Goal: Transaction & Acquisition: Purchase product/service

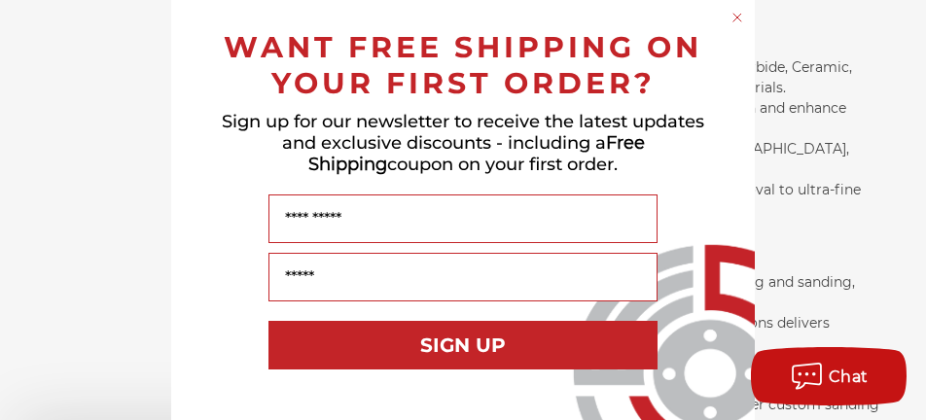
scroll to position [1560, 0]
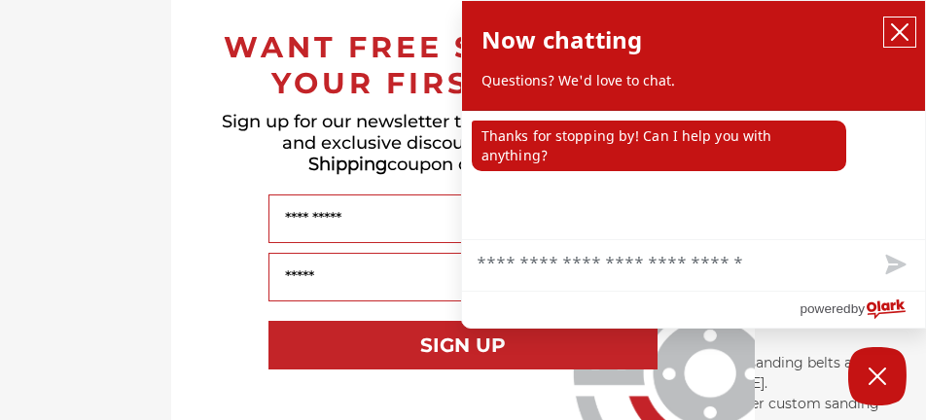
click at [902, 27] on icon "close chatbox" at bounding box center [899, 31] width 19 height 19
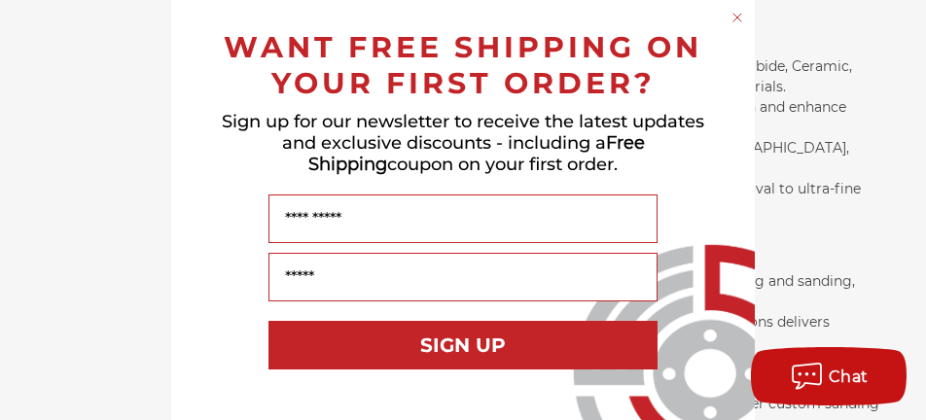
click at [728, 17] on circle "Close dialog" at bounding box center [737, 18] width 18 height 18
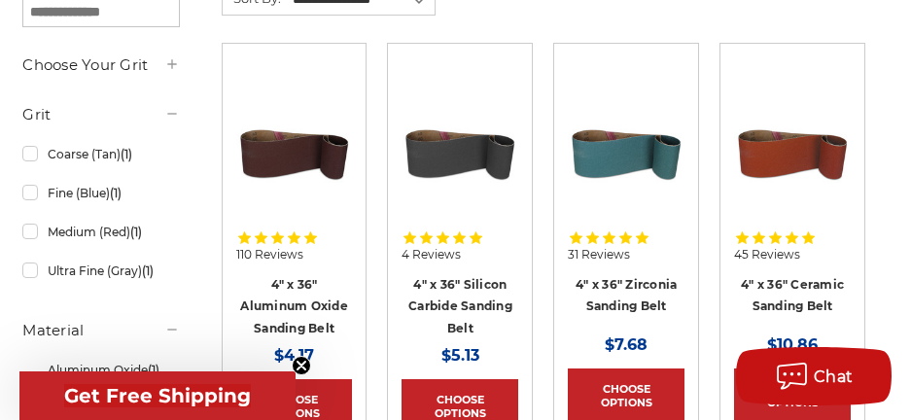
scroll to position [97, 0]
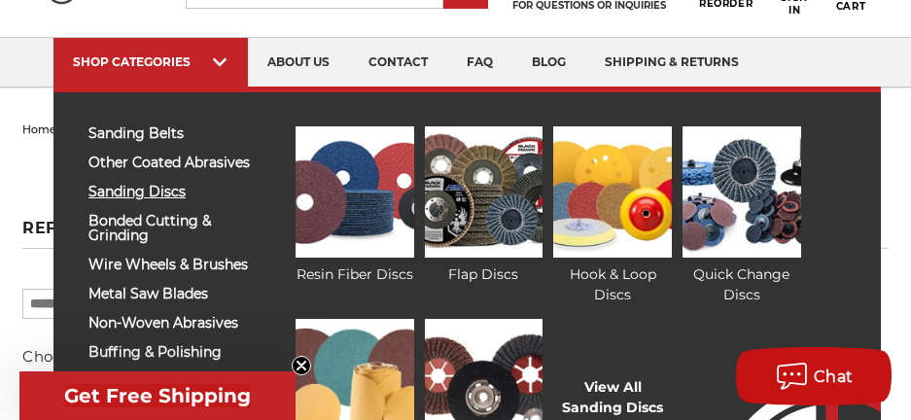
click at [149, 191] on span "sanding discs" at bounding box center [171, 192] width 165 height 15
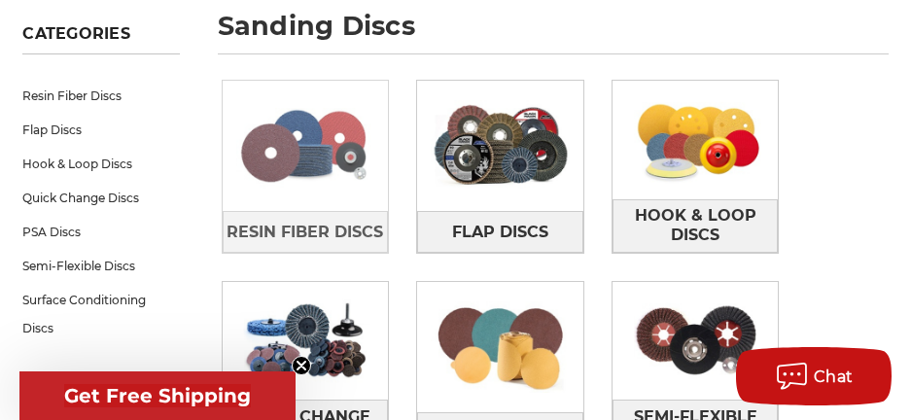
click at [306, 164] on img at bounding box center [306, 146] width 166 height 119
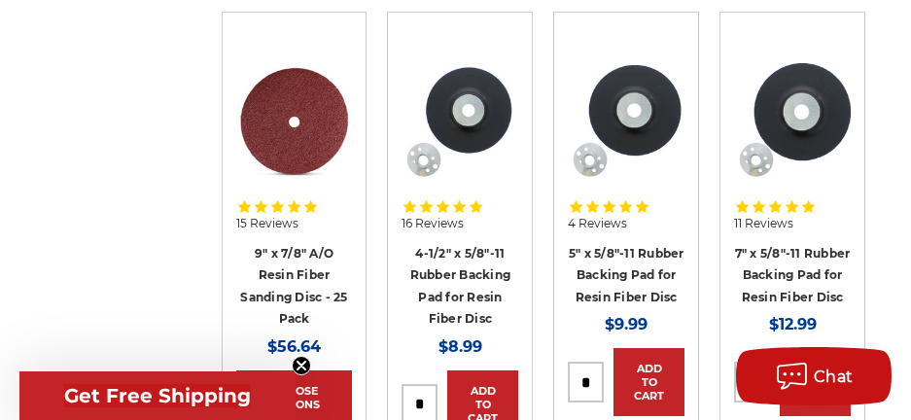
scroll to position [1945, 0]
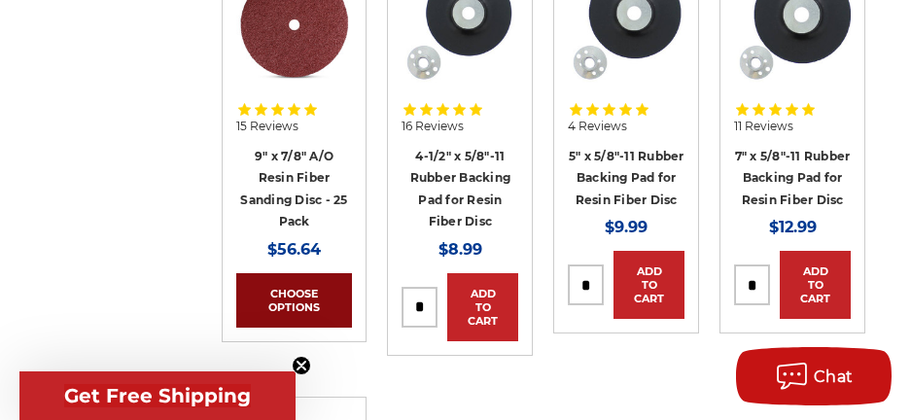
click at [309, 298] on link "Choose Options" at bounding box center [294, 300] width 117 height 54
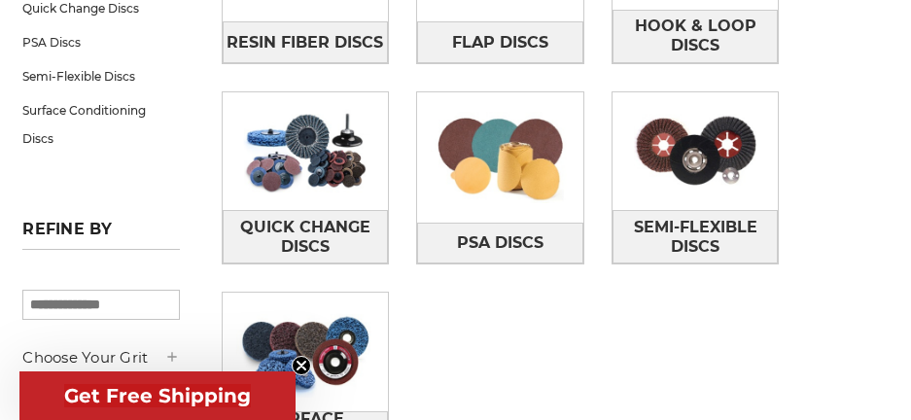
scroll to position [486, 0]
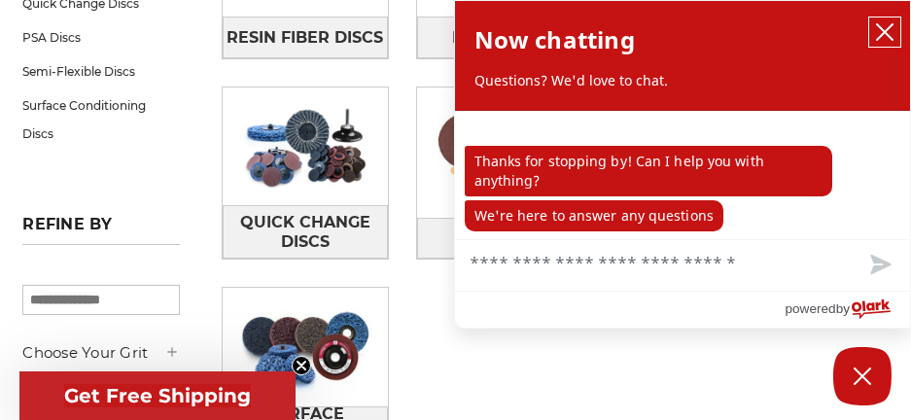
click at [889, 30] on icon "close chatbox" at bounding box center [884, 31] width 19 height 19
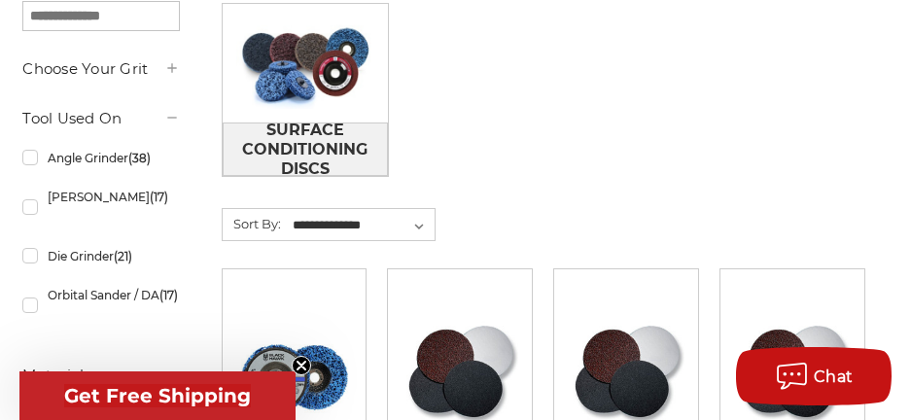
scroll to position [681, 0]
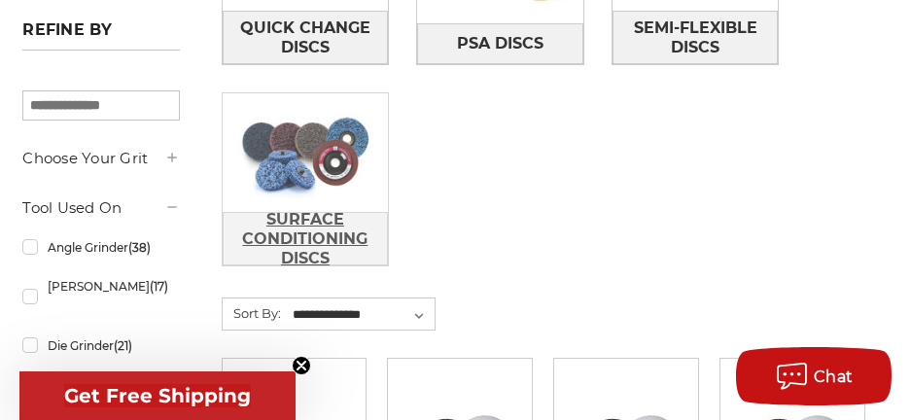
click at [322, 230] on span "Surface Conditioning Discs" at bounding box center [306, 239] width 164 height 72
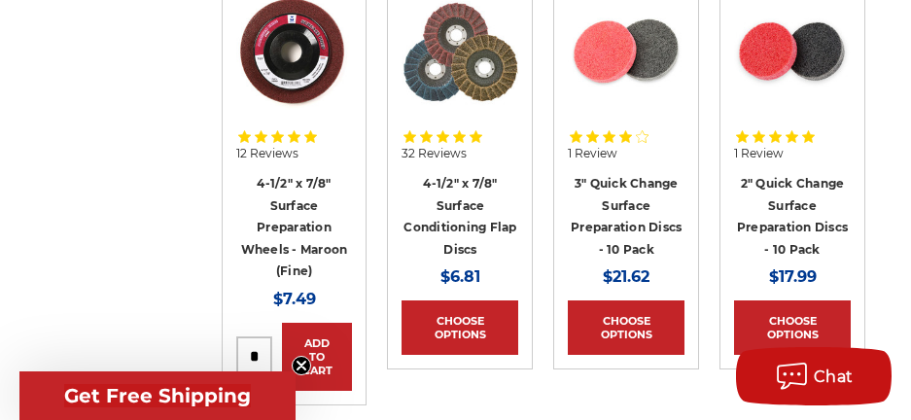
scroll to position [973, 0]
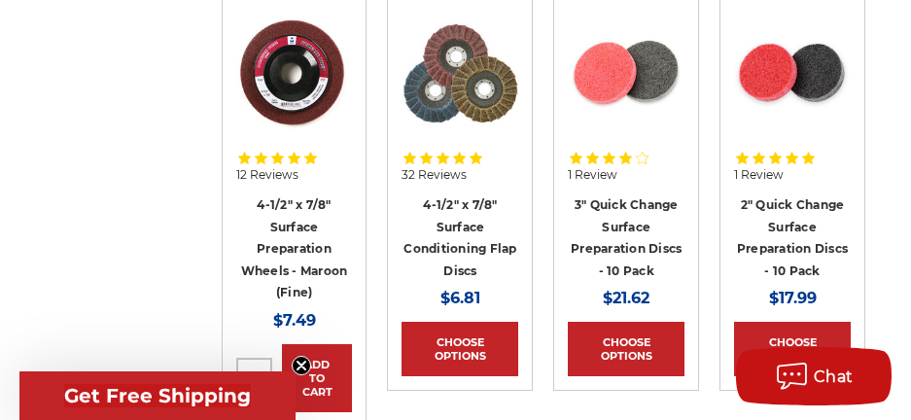
click at [791, 87] on img at bounding box center [792, 73] width 117 height 117
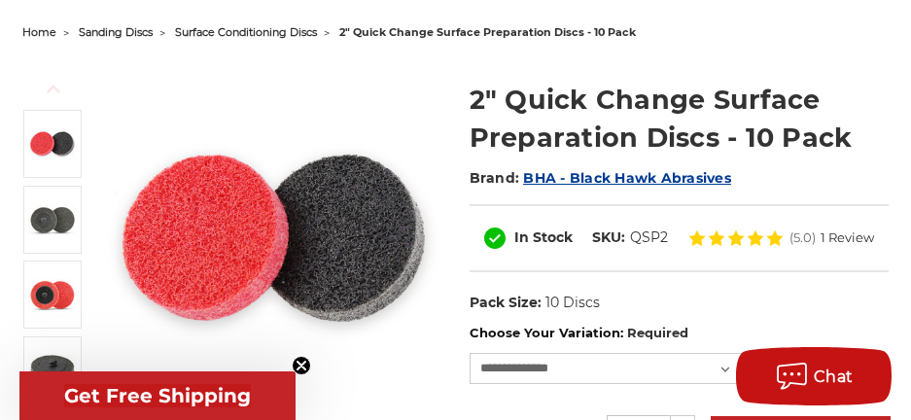
scroll to position [389, 0]
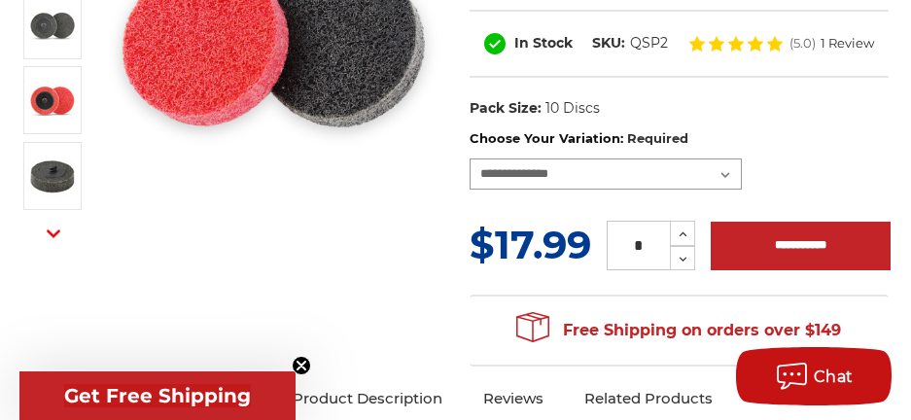
click at [731, 177] on select "**********" at bounding box center [606, 174] width 272 height 31
select select "****"
click at [470, 159] on select "**********" at bounding box center [606, 174] width 272 height 31
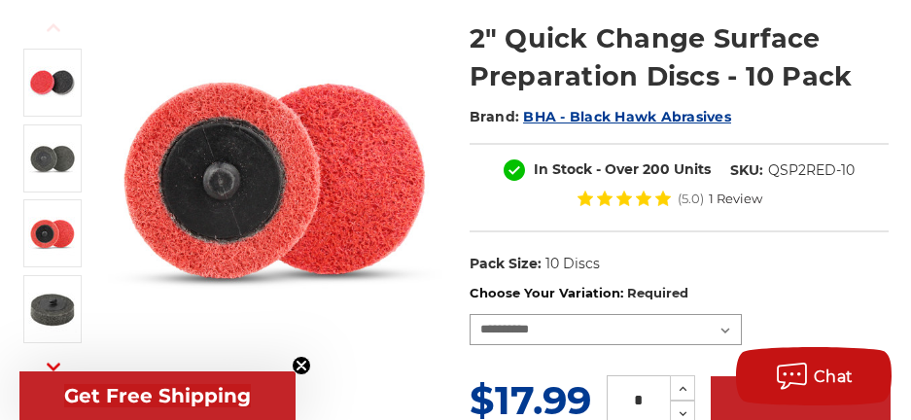
scroll to position [292, 0]
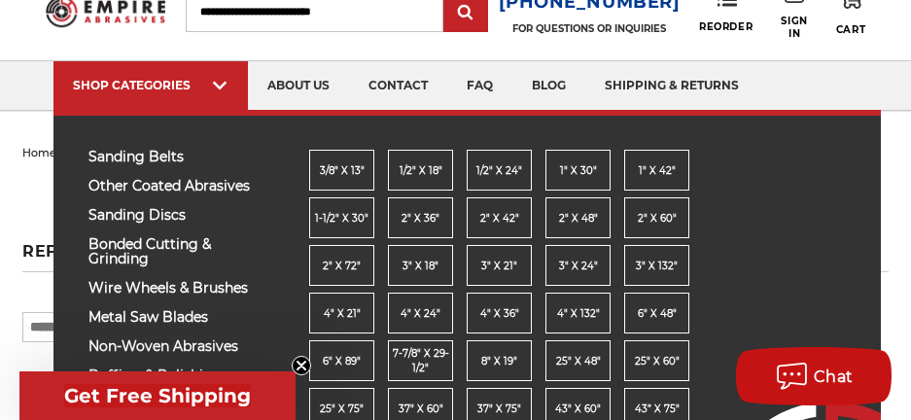
scroll to position [97, 0]
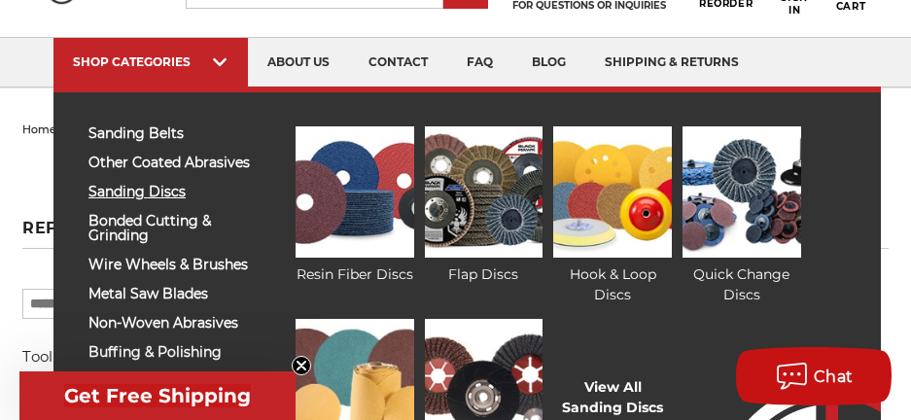
click at [164, 190] on span "sanding discs" at bounding box center [171, 192] width 165 height 15
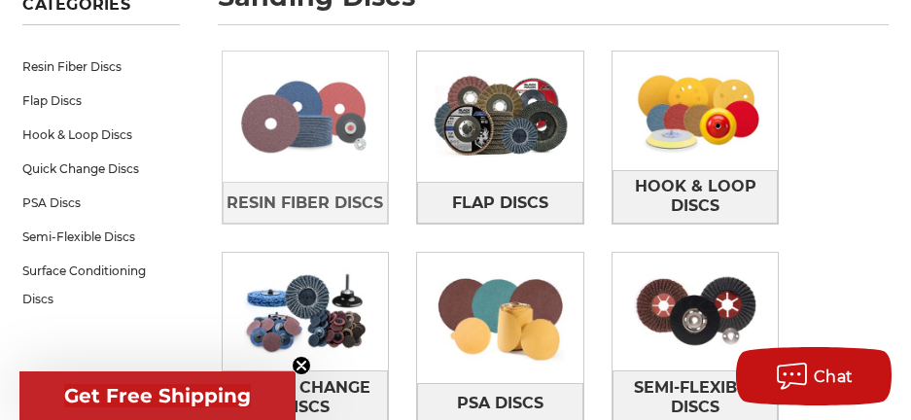
scroll to position [389, 0]
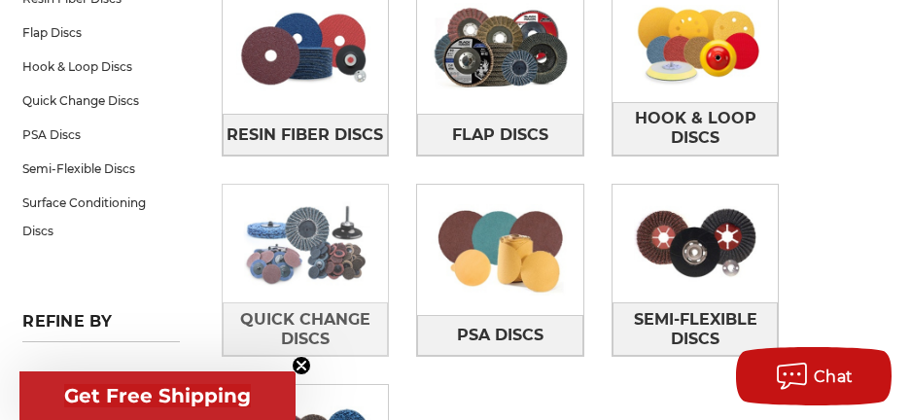
click at [285, 254] on img at bounding box center [306, 244] width 166 height 119
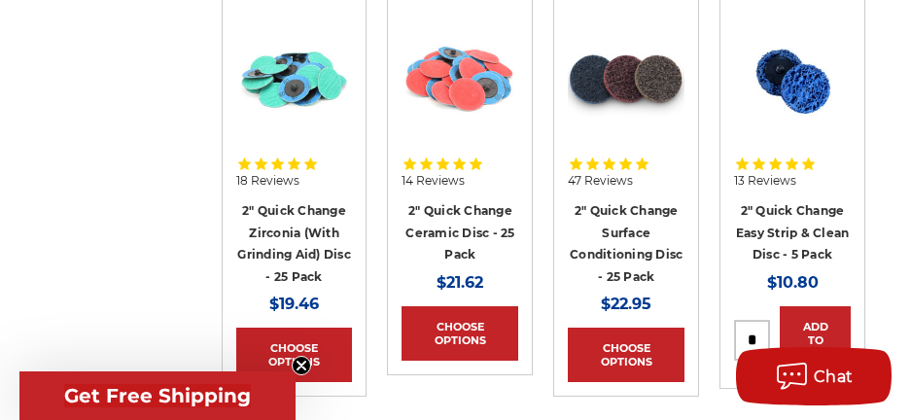
scroll to position [1848, 0]
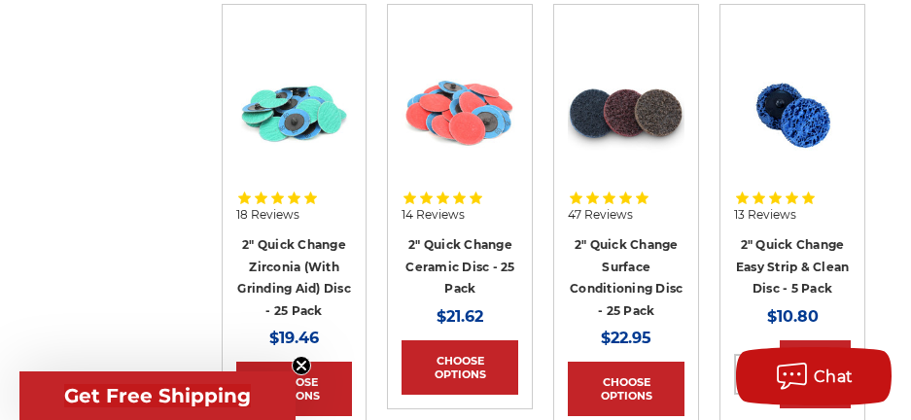
click at [615, 252] on h4 "2" Quick Change Surface Conditioning Disc - 25 Pack" at bounding box center [626, 277] width 117 height 88
click at [618, 243] on link "2" Quick Change Surface Conditioning Disc - 25 Pack" at bounding box center [626, 277] width 113 height 81
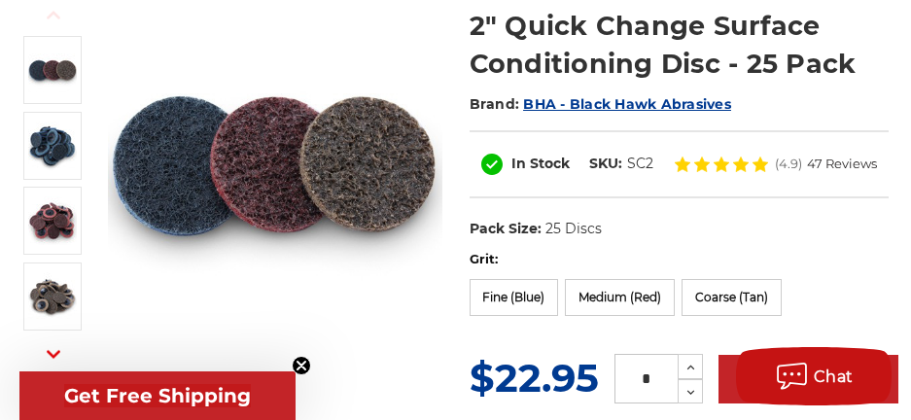
scroll to position [292, 0]
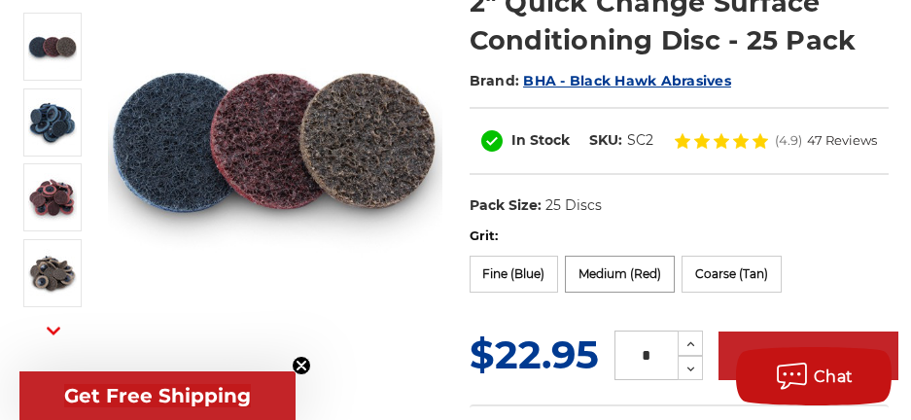
click at [612, 275] on label "Medium (Red)" at bounding box center [620, 274] width 110 height 37
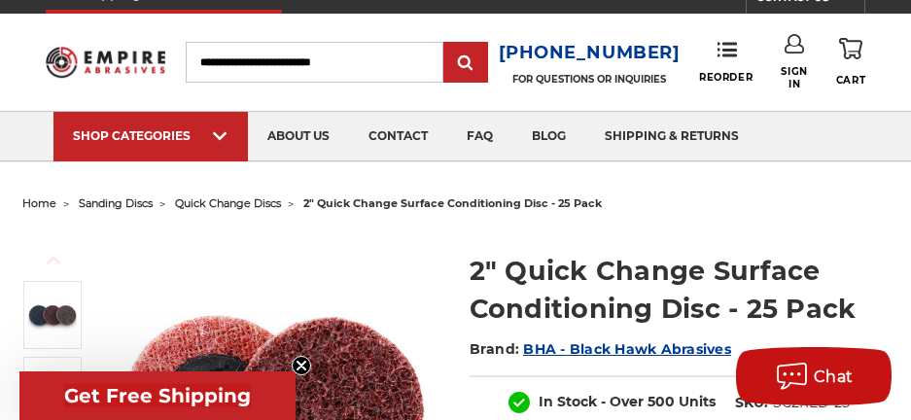
scroll to position [0, 0]
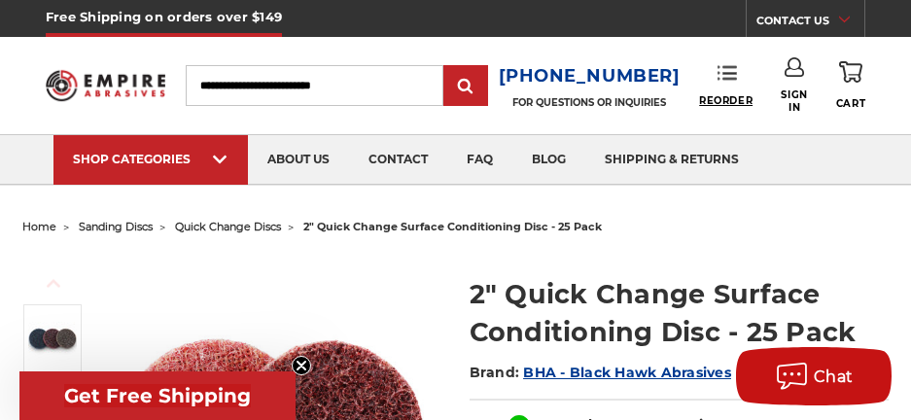
click at [720, 101] on span "Reorder" at bounding box center [725, 100] width 53 height 13
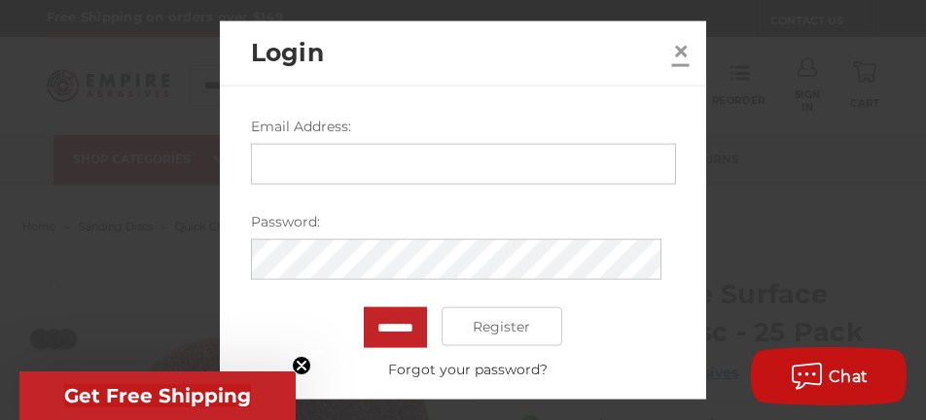
click at [685, 53] on span "×" at bounding box center [681, 50] width 18 height 38
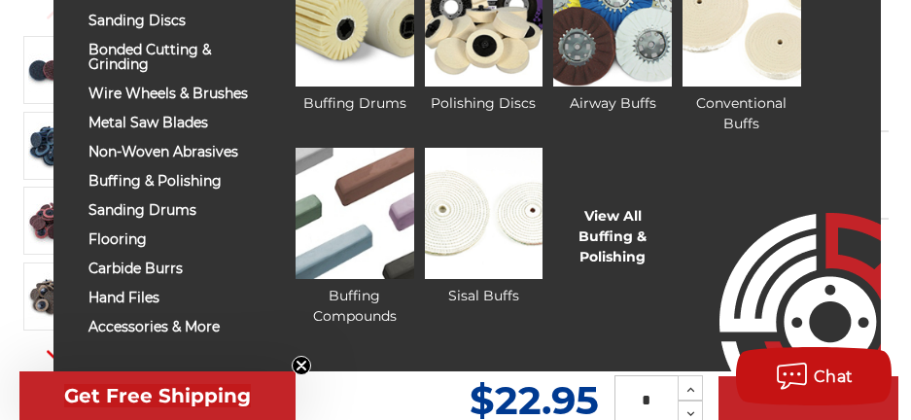
scroll to position [292, 0]
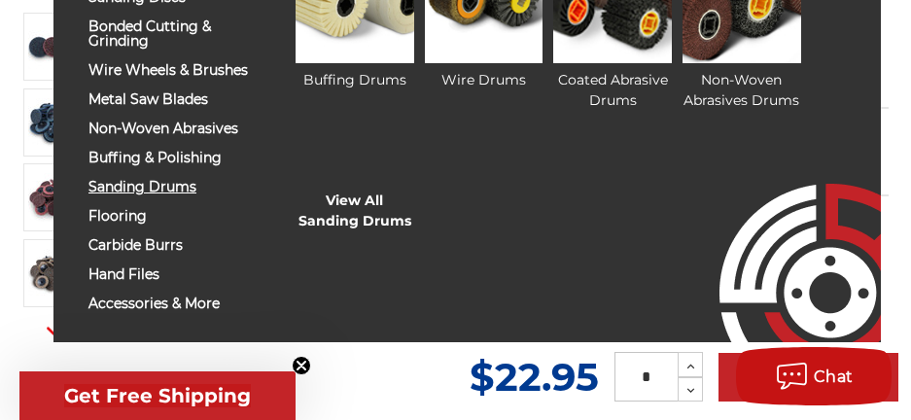
click at [177, 189] on span "sanding drums" at bounding box center [171, 187] width 165 height 15
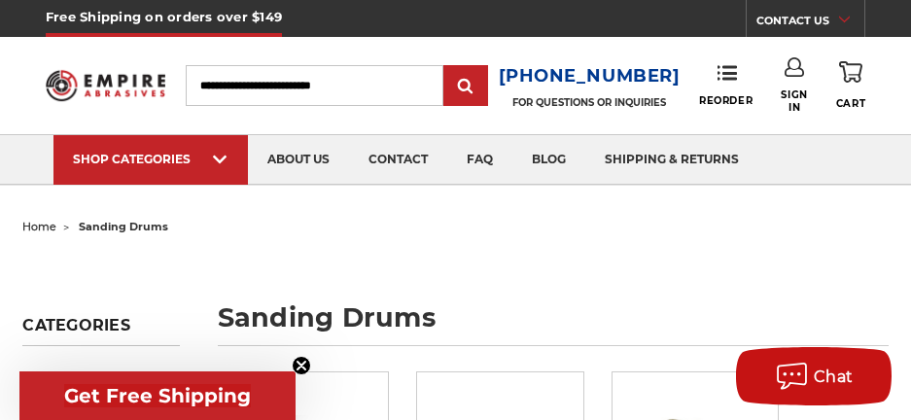
scroll to position [292, 0]
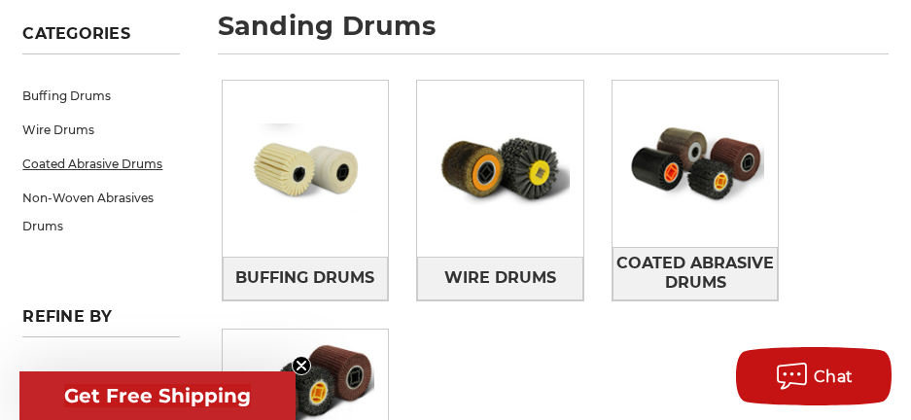
click at [65, 160] on link "Coated Abrasive Drums" at bounding box center [100, 164] width 157 height 34
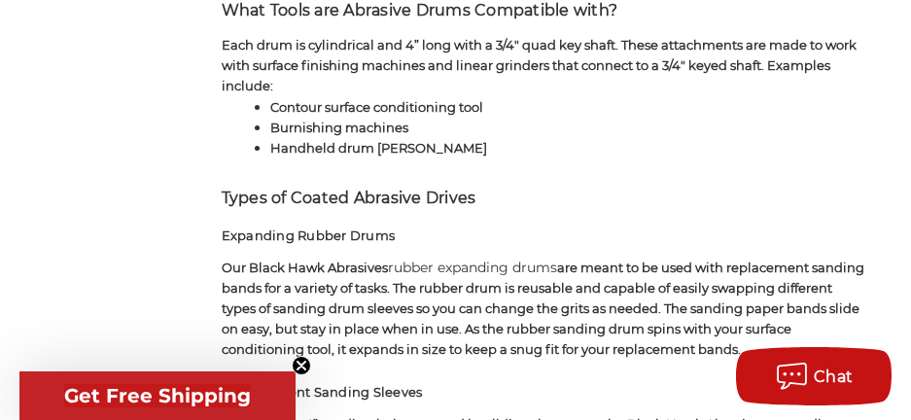
scroll to position [1653, 0]
